Goal: Navigation & Orientation: Find specific page/section

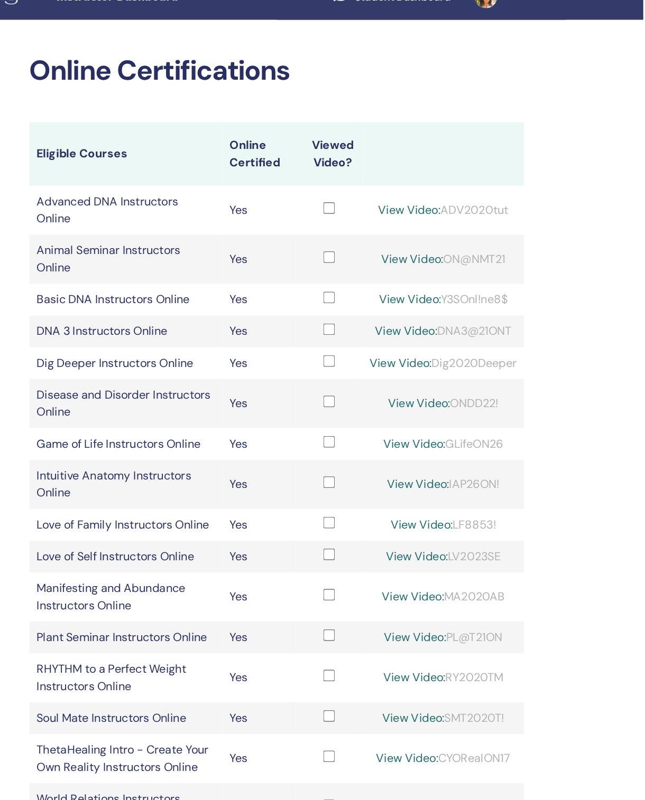
scroll to position [0, 7]
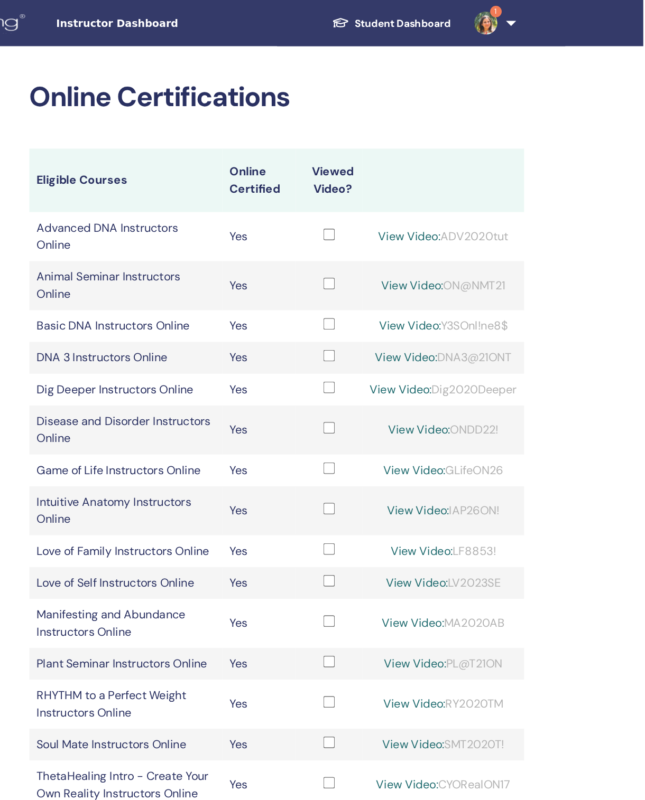
click at [208, 14] on span "Instructor Dashboard" at bounding box center [287, 17] width 159 height 11
click at [401, 17] on link "Student Dashboard" at bounding box center [453, 17] width 104 height 20
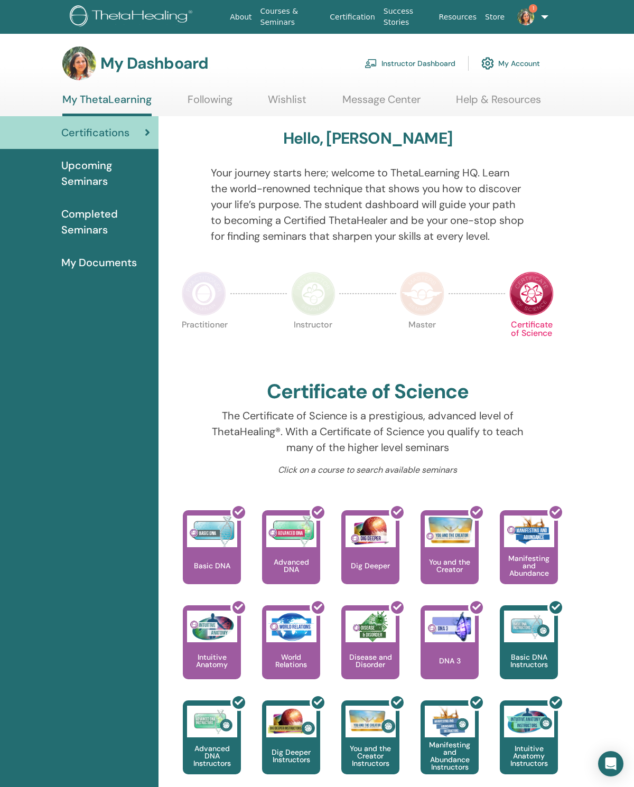
click at [528, 68] on link "My Account" at bounding box center [510, 63] width 59 height 23
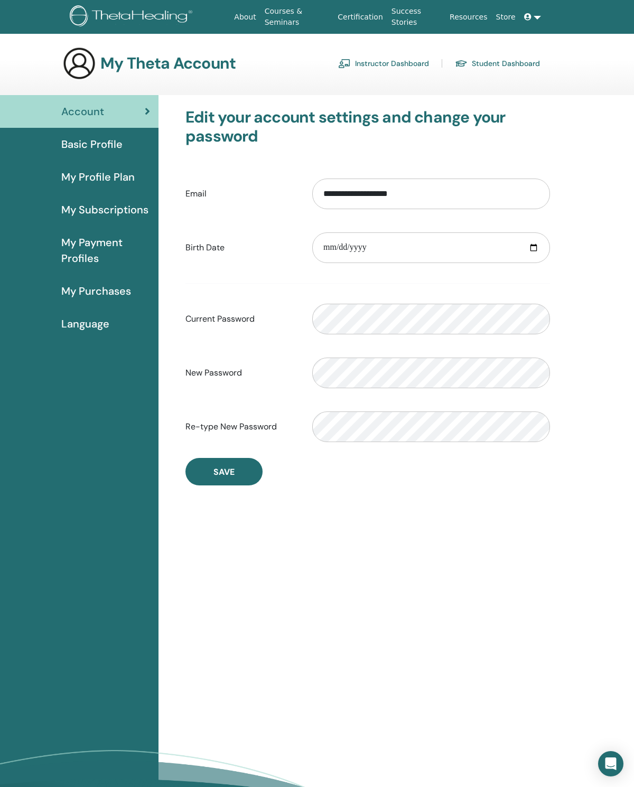
scroll to position [18, 0]
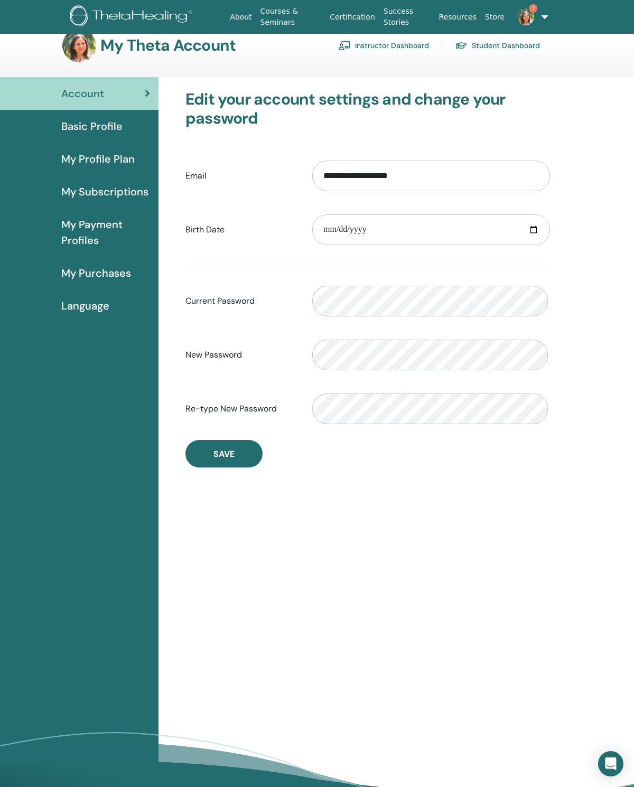
click at [118, 290] on link "My Purchases" at bounding box center [79, 273] width 159 height 33
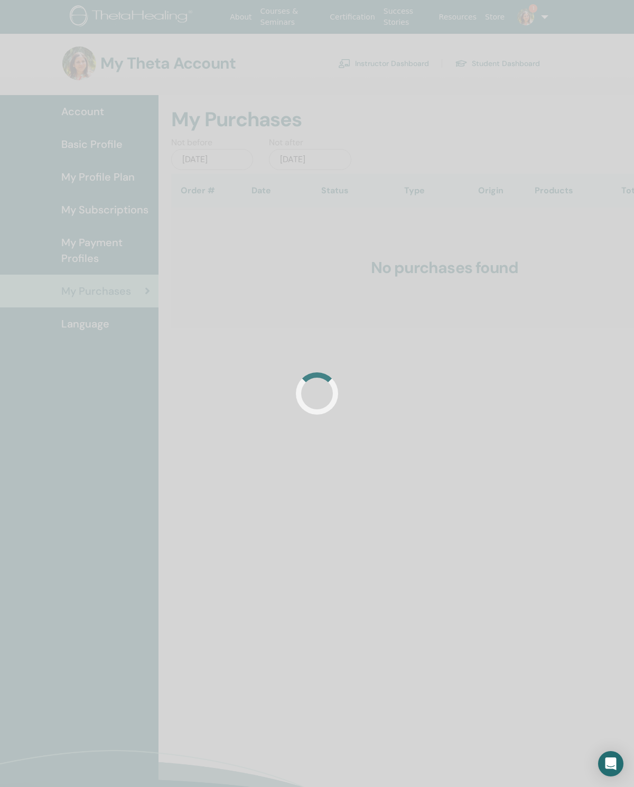
scroll to position [18, 0]
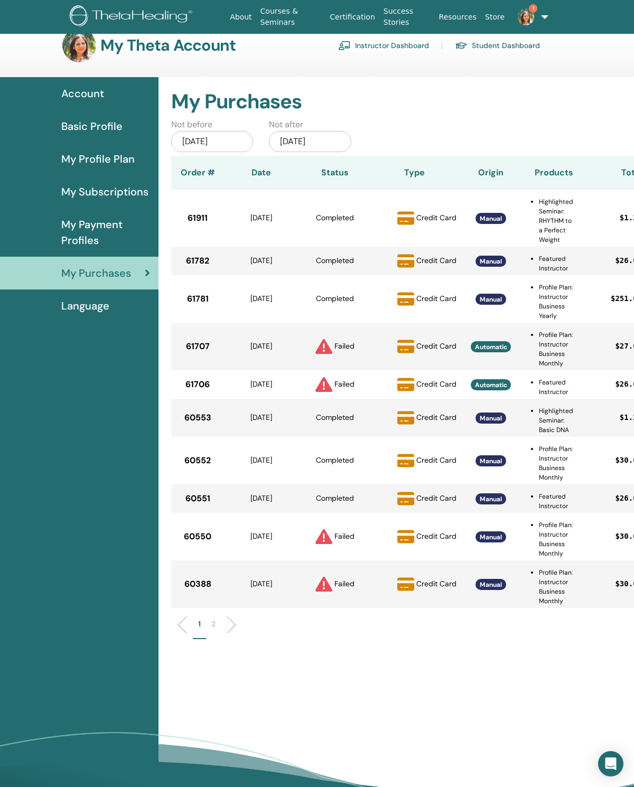
click at [125, 200] on span "My Subscriptions" at bounding box center [104, 192] width 87 height 16
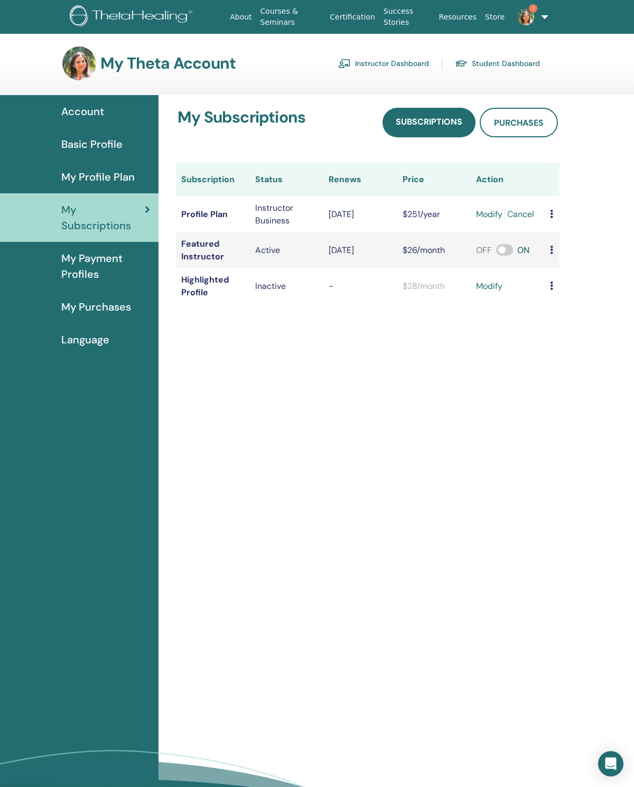
click at [117, 182] on span "My Profile Plan" at bounding box center [97, 177] width 73 height 16
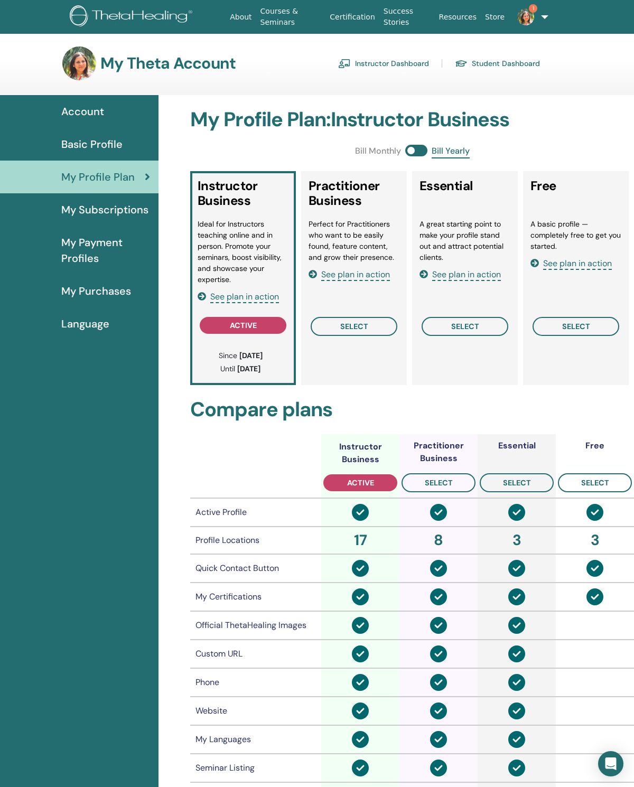
click at [500, 61] on link "Student Dashboard" at bounding box center [497, 63] width 85 height 17
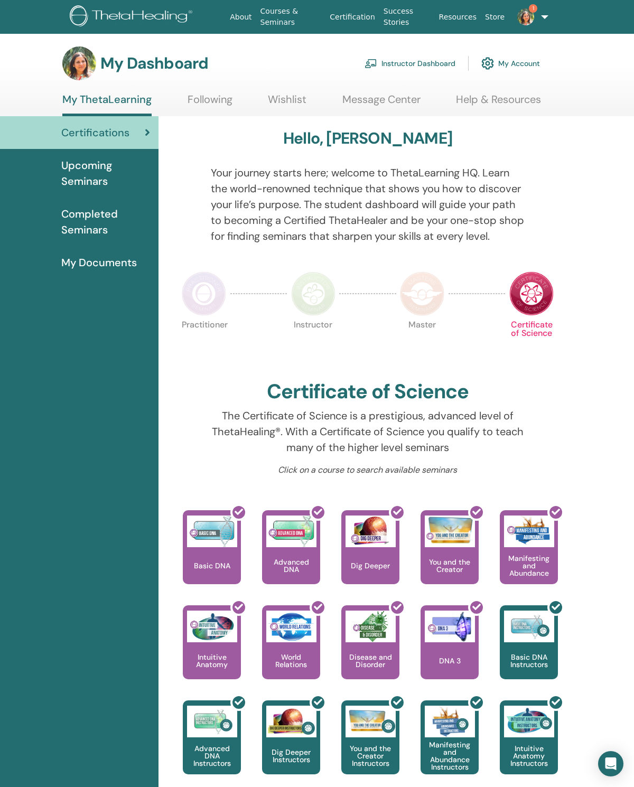
click at [99, 182] on span "Upcoming Seminars" at bounding box center [105, 173] width 89 height 32
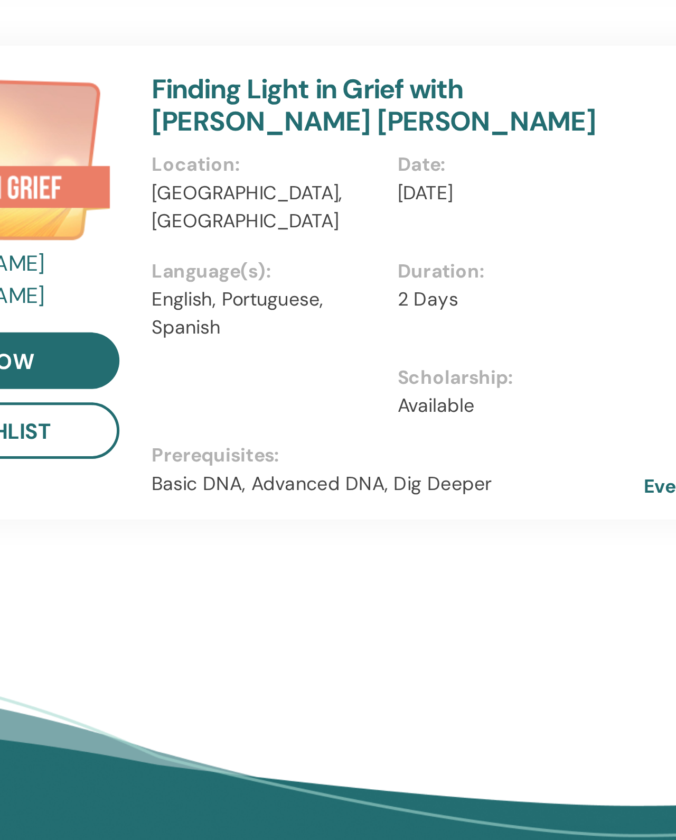
scroll to position [1070, 38]
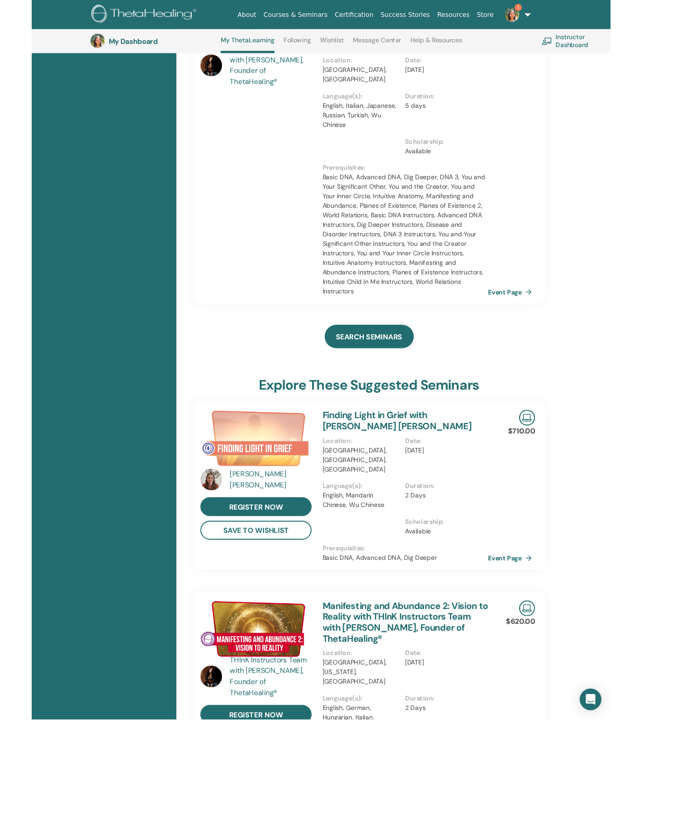
scroll to position [714, 18]
